Goal: Download file/media

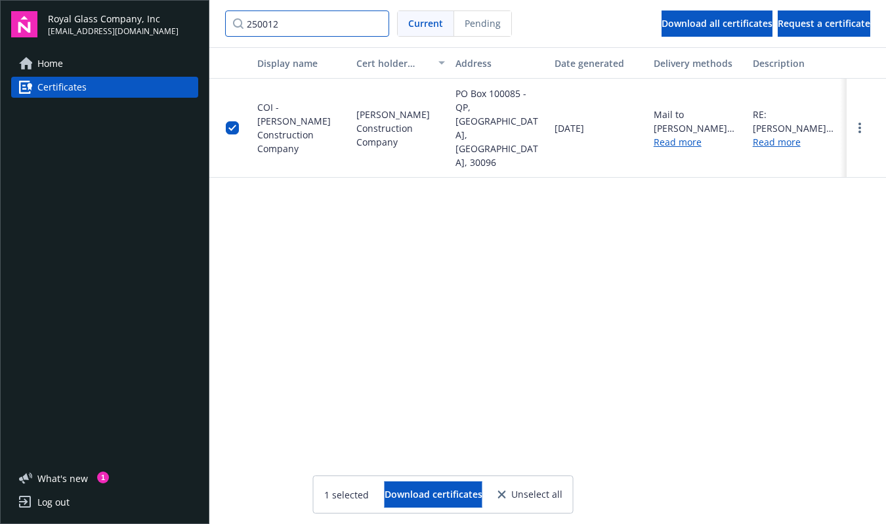
drag, startPoint x: 300, startPoint y: 24, endPoint x: 185, endPoint y: 24, distance: 115.5
click at [185, 24] on div "Royal Glass Company, Inc [EMAIL_ADDRESS][DOMAIN_NAME] Home Certificates What ' …" at bounding box center [443, 262] width 886 height 524
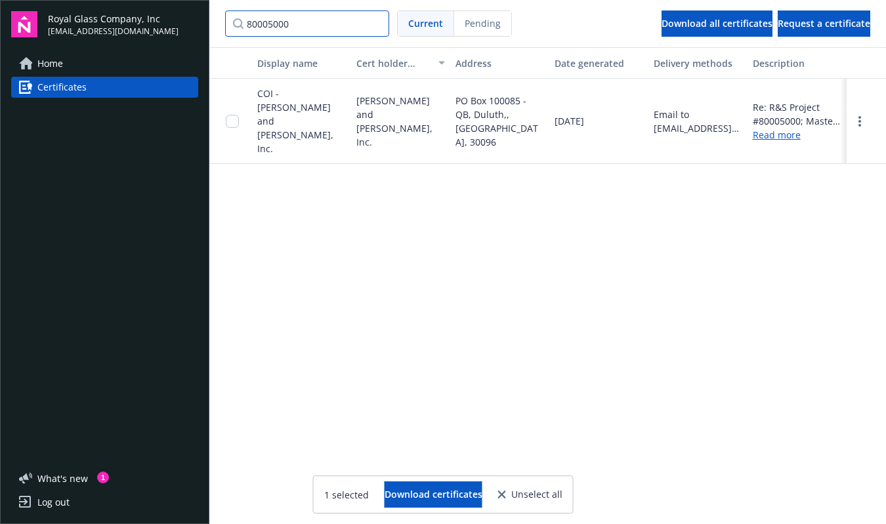
type input "80005000"
click at [232, 115] on input "checkbox" at bounding box center [232, 121] width 13 height 13
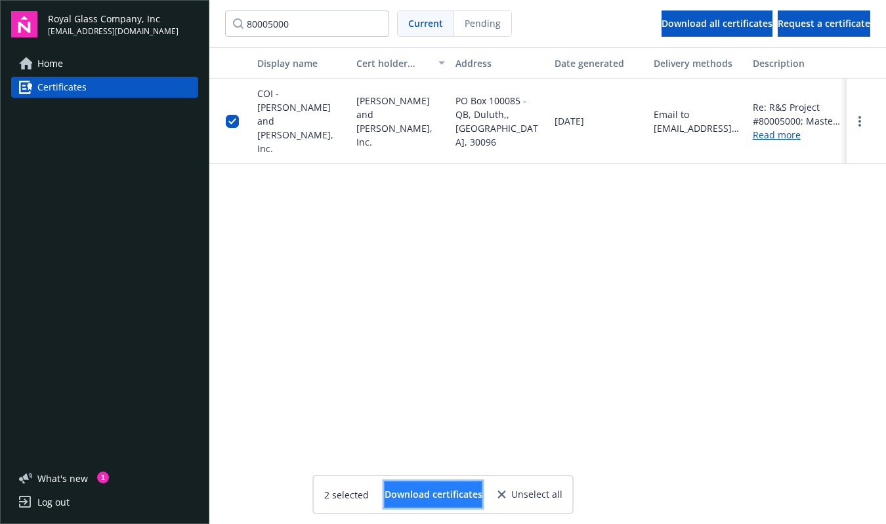
click at [415, 493] on span "Download certificates" at bounding box center [433, 494] width 98 height 12
